Goal: Use online tool/utility: Utilize a website feature to perform a specific function

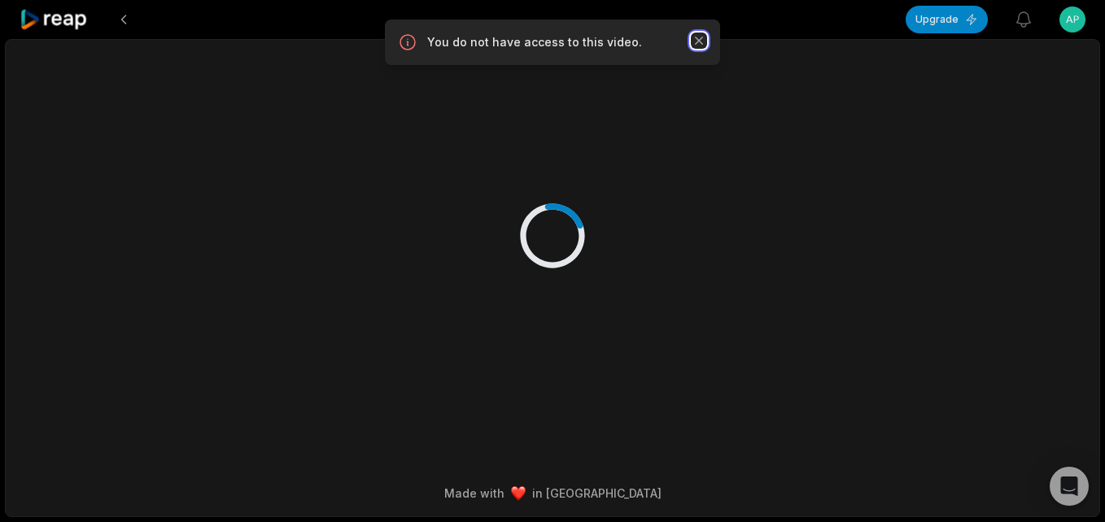
drag, startPoint x: 699, startPoint y: 43, endPoint x: 387, endPoint y: 72, distance: 313.0
click at [695, 42] on icon "button" at bounding box center [699, 41] width 16 height 16
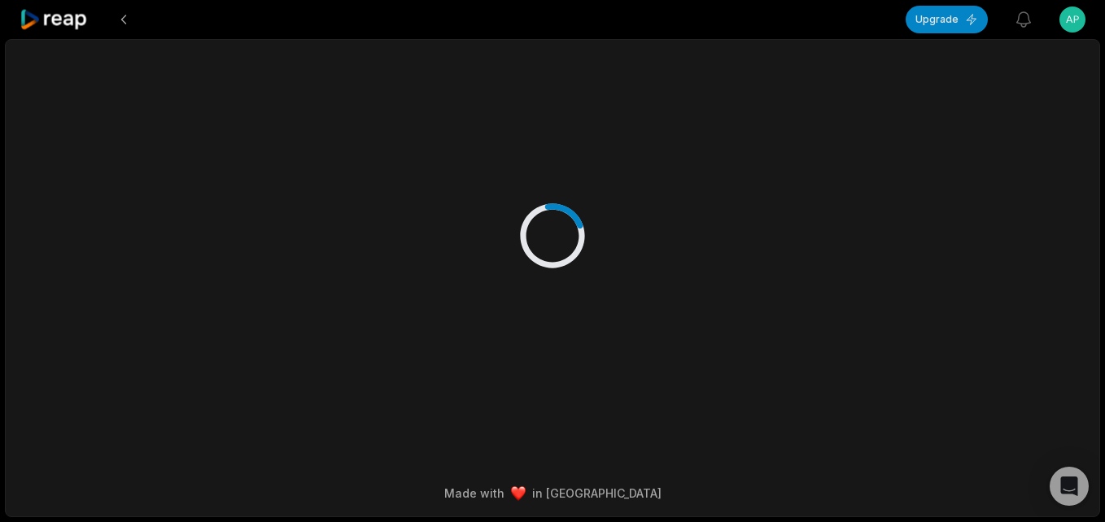
click at [72, 23] on icon at bounding box center [54, 20] width 69 height 22
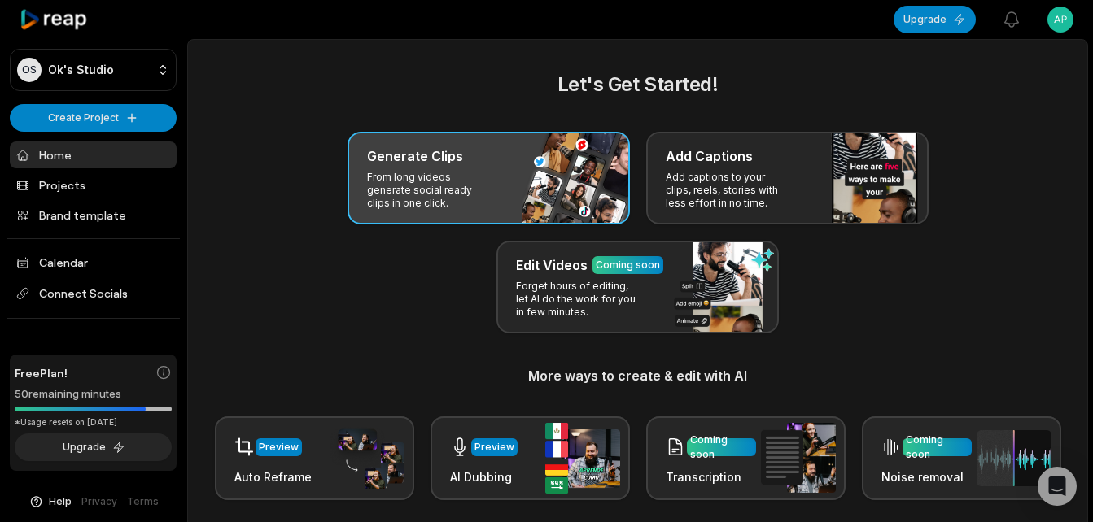
click at [416, 187] on p "From long videos generate social ready clips in one click." at bounding box center [430, 190] width 126 height 39
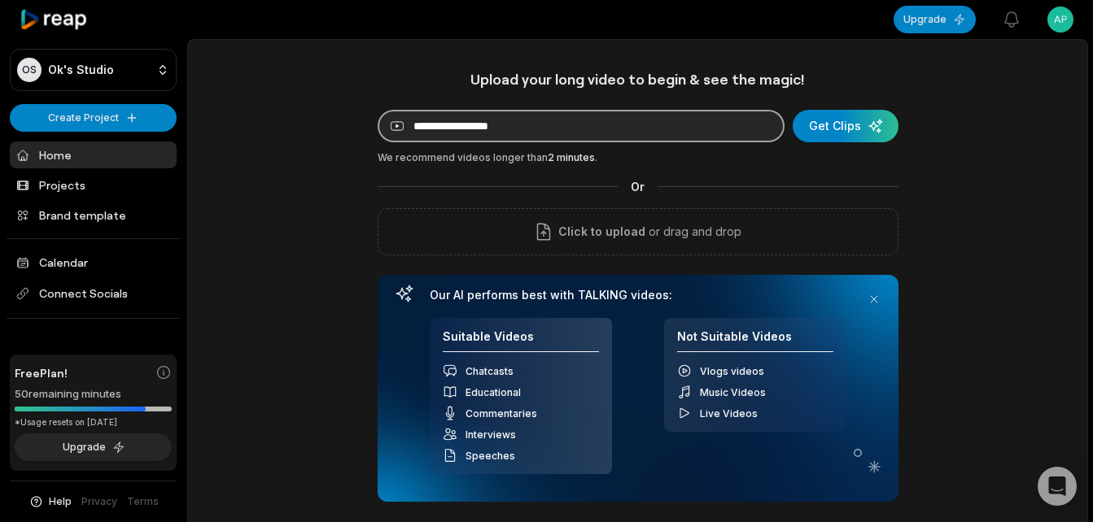
click at [525, 133] on input at bounding box center [580, 126] width 407 height 33
paste input "**********"
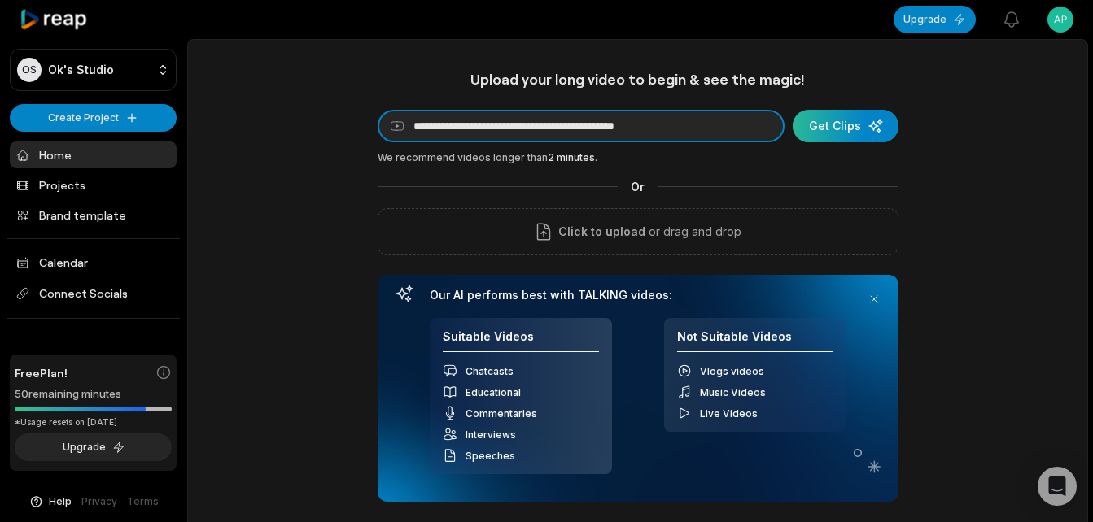
type input "**********"
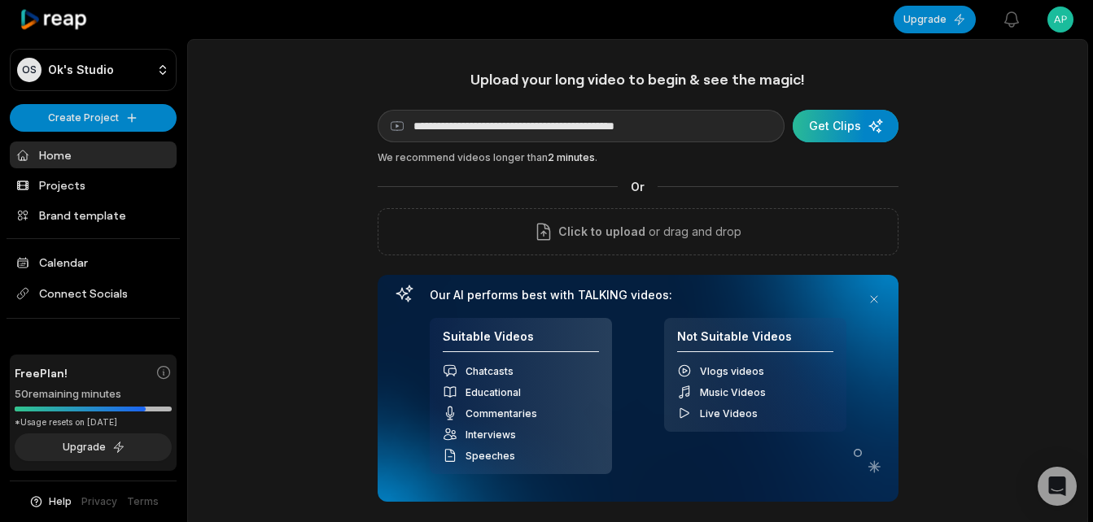
click at [845, 120] on div "submit" at bounding box center [845, 126] width 106 height 33
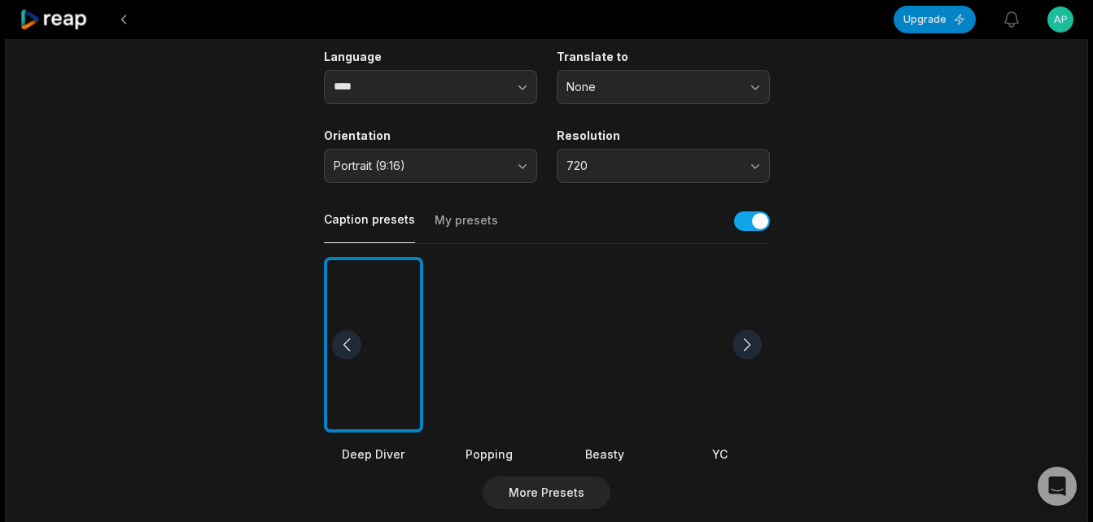
scroll to position [407, 0]
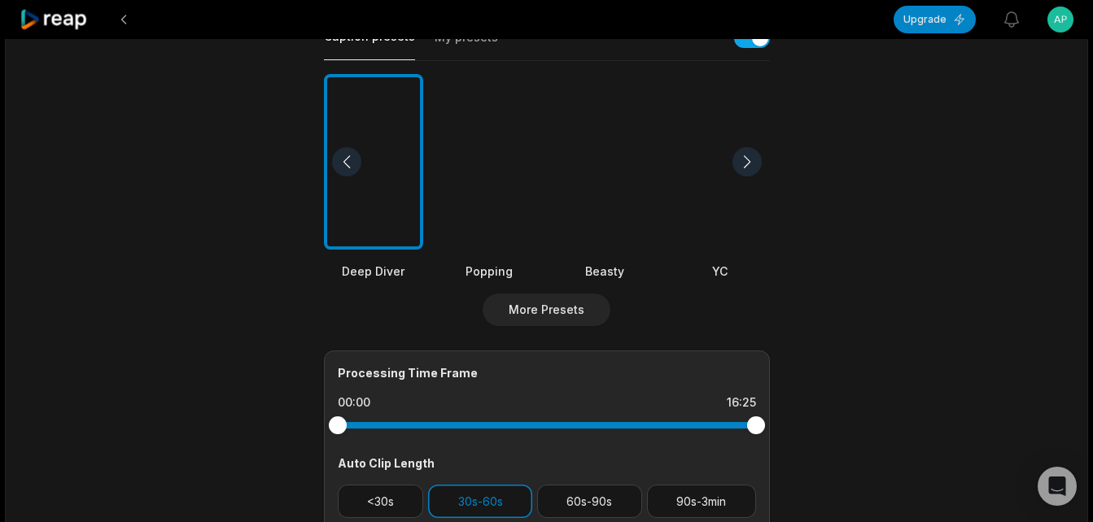
click at [508, 184] on div at bounding box center [488, 162] width 99 height 177
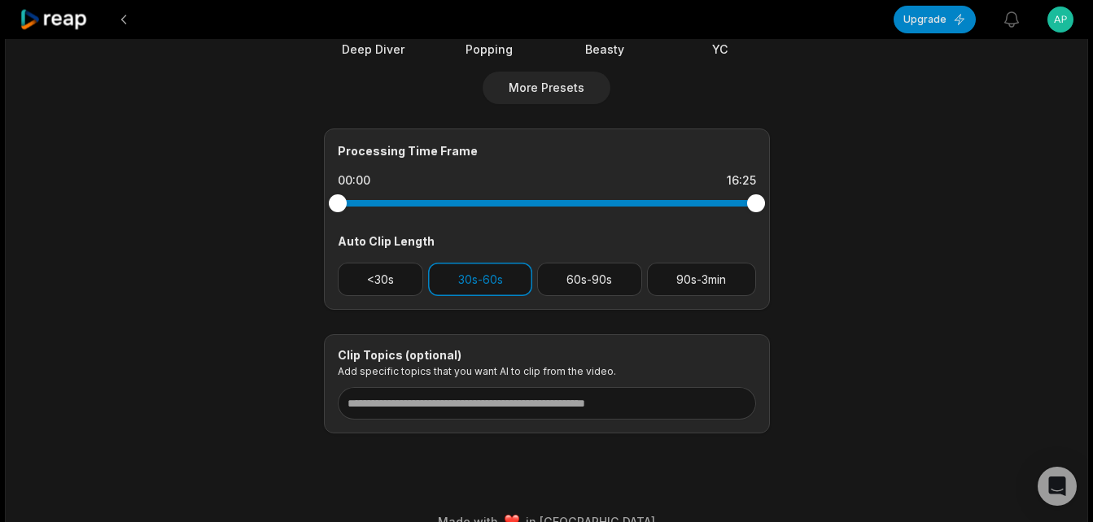
scroll to position [657, 0]
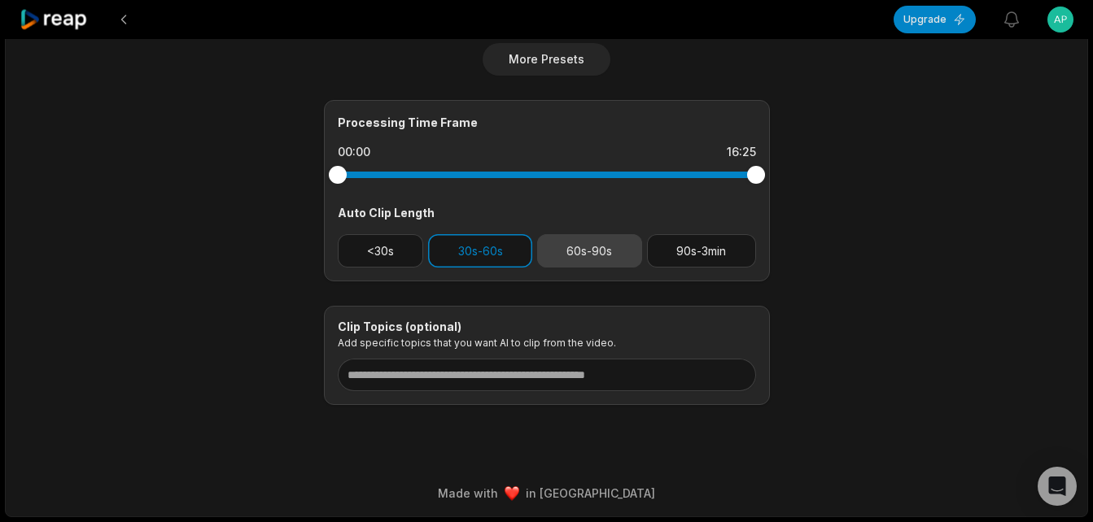
click at [581, 241] on button "60s-90s" at bounding box center [589, 250] width 105 height 33
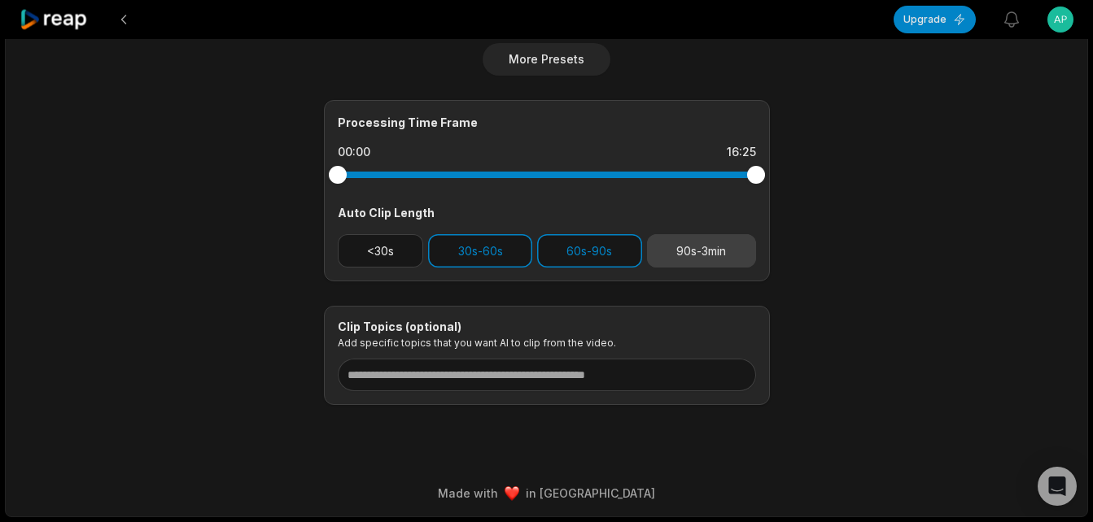
click at [692, 246] on button "90s-3min" at bounding box center [701, 250] width 109 height 33
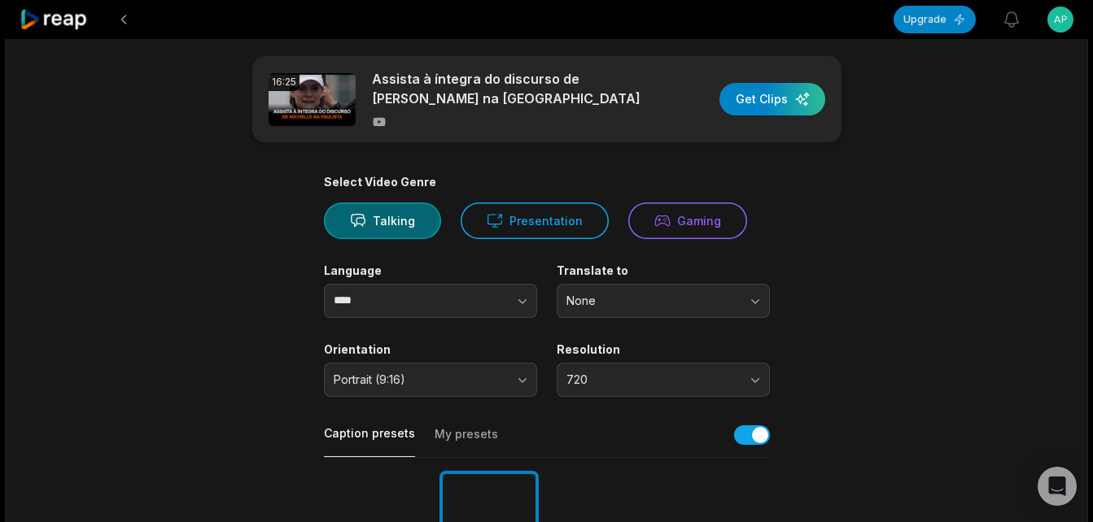
scroll to position [0, 0]
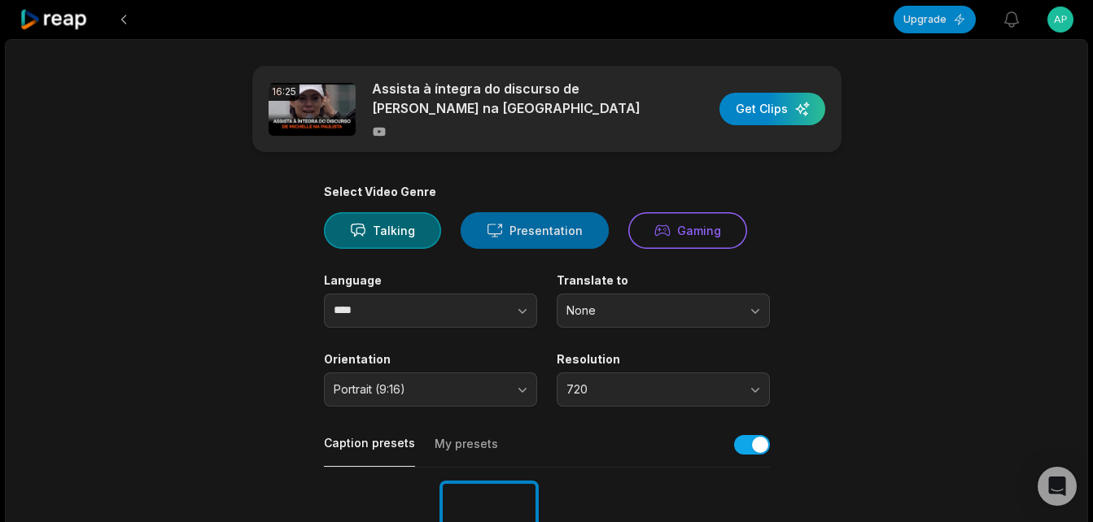
click at [536, 235] on button "Presentation" at bounding box center [534, 230] width 148 height 37
click at [386, 230] on button "Talking" at bounding box center [382, 230] width 117 height 37
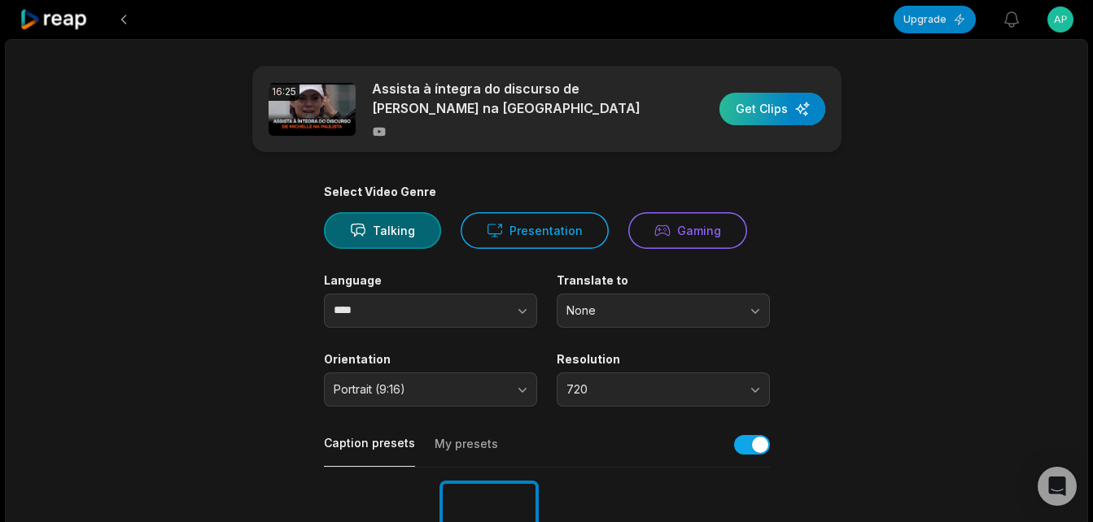
click at [777, 106] on div "button" at bounding box center [772, 109] width 106 height 33
